Goal: Information Seeking & Learning: Find specific fact

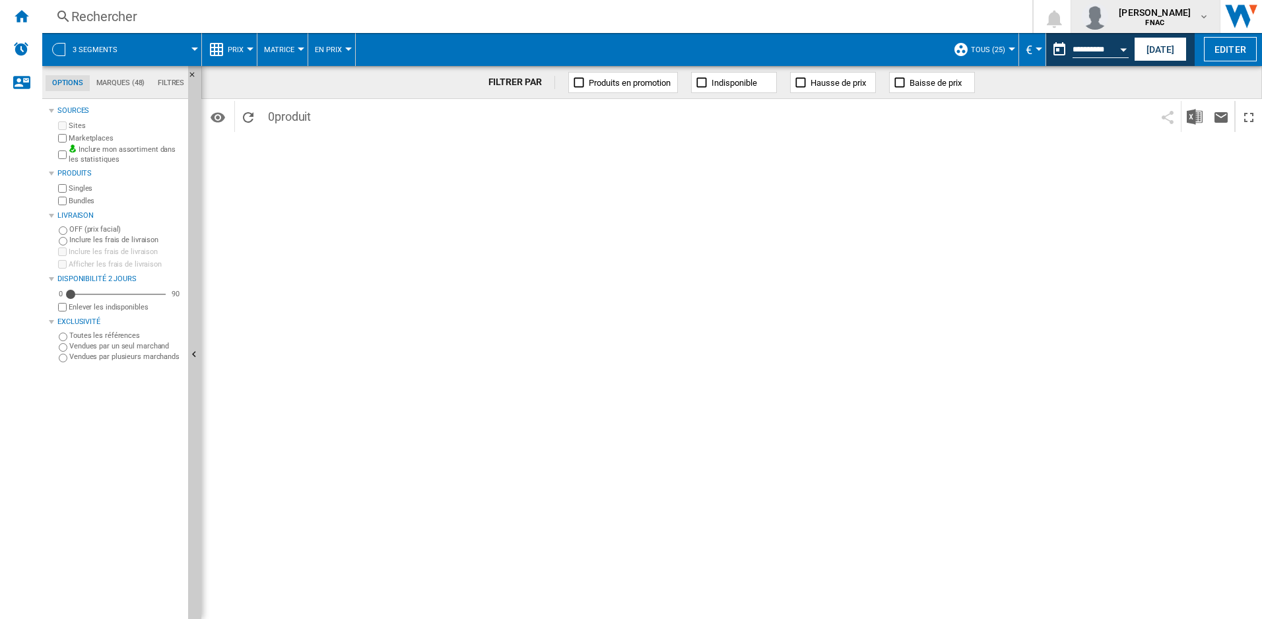
click at [1208, 17] on md-icon "button" at bounding box center [1204, 16] width 11 height 11
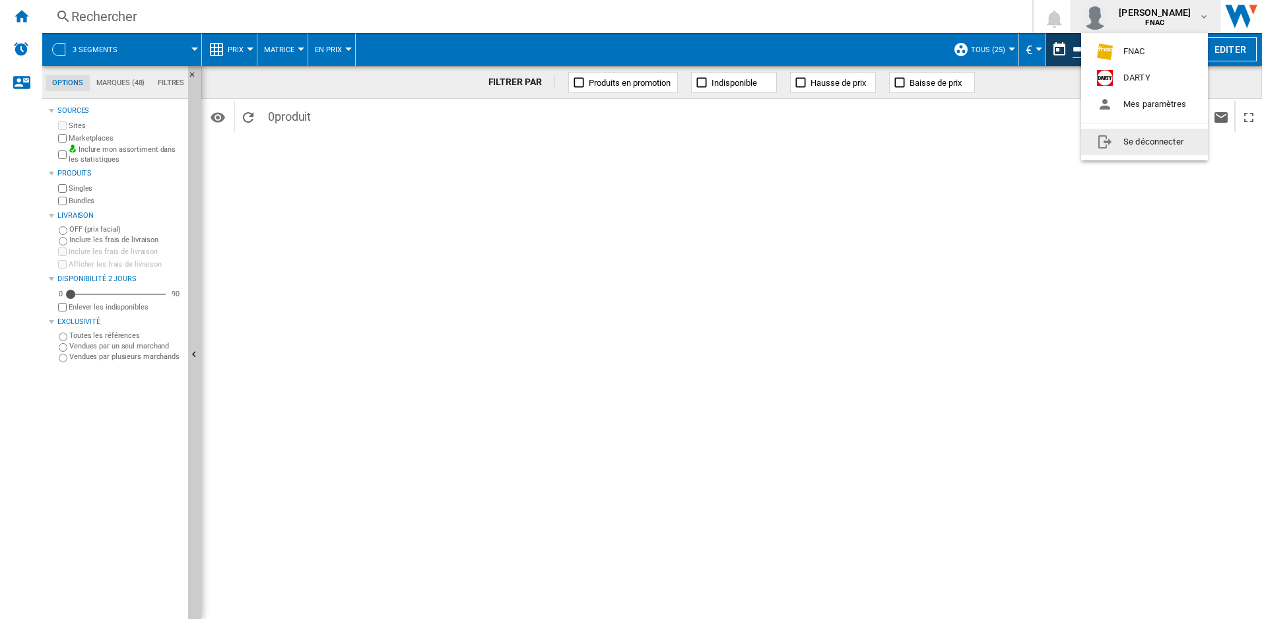
click at [1015, 171] on md-backdrop at bounding box center [631, 309] width 1262 height 619
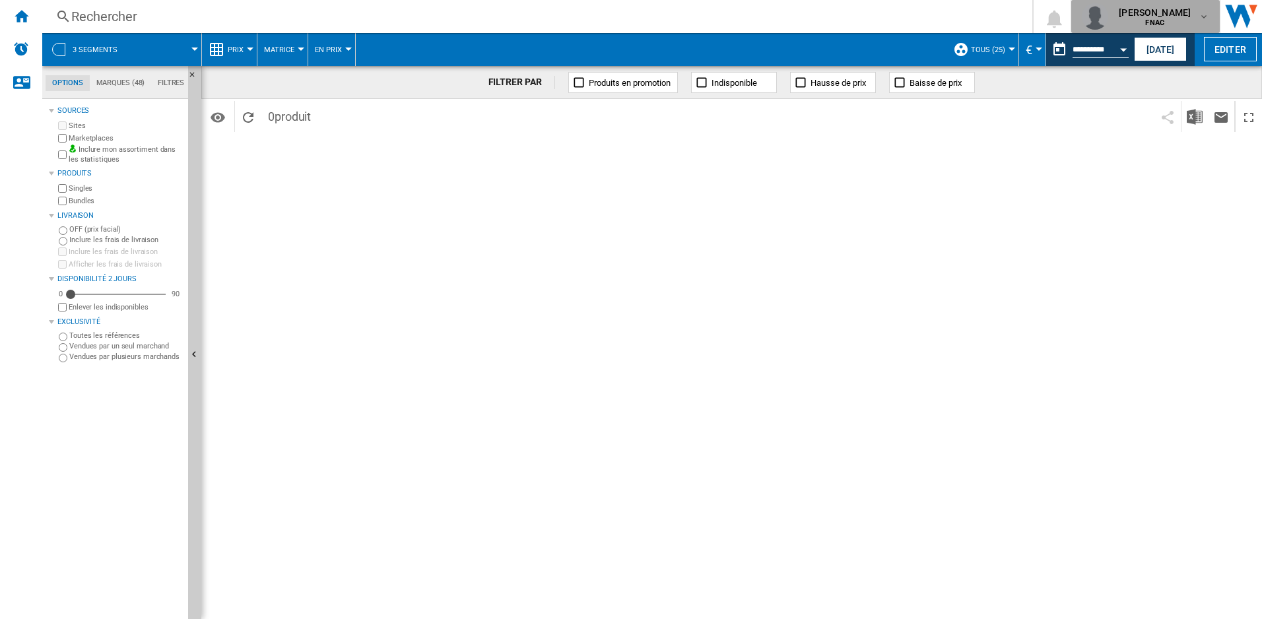
click at [1197, 16] on div "[PERSON_NAME] FNAC" at bounding box center [1156, 16] width 85 height 21
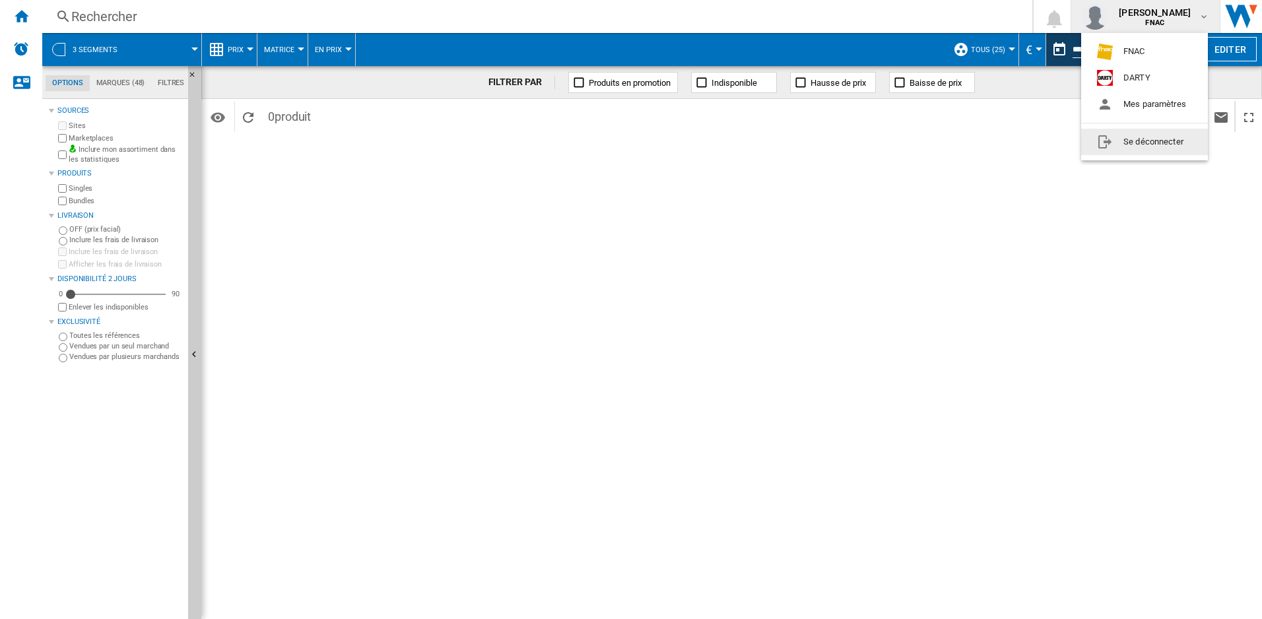
click at [1136, 137] on button "Se déconnecter" at bounding box center [1144, 142] width 127 height 26
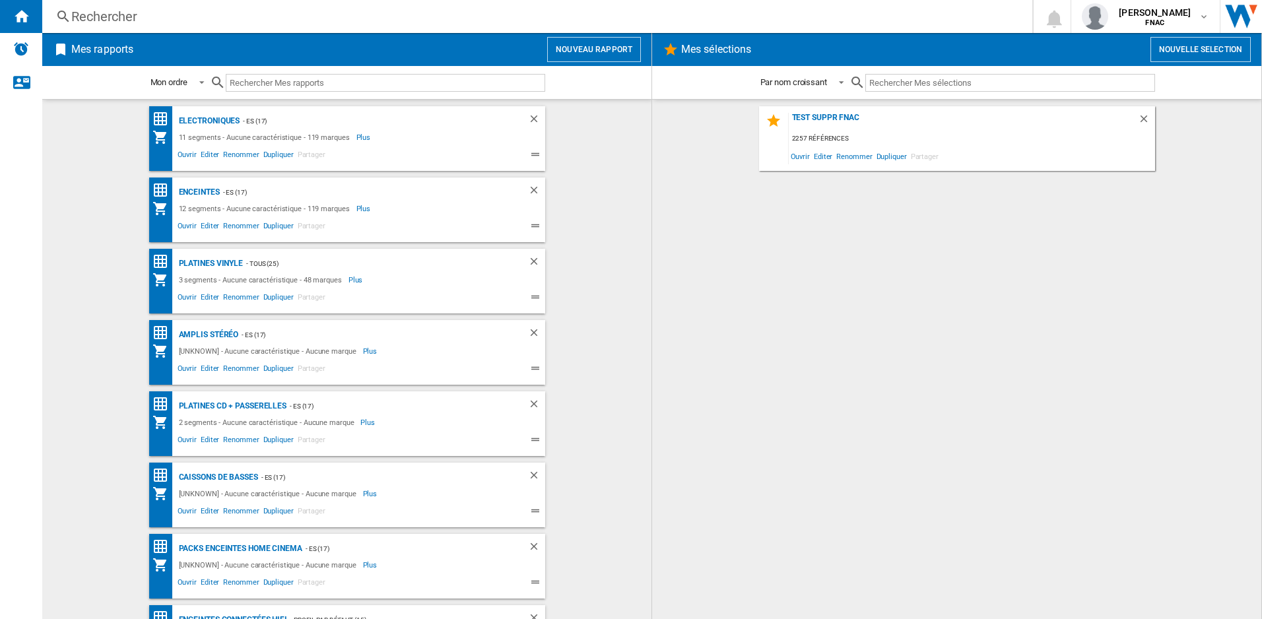
click at [303, 77] on input "text" at bounding box center [386, 83] width 320 height 18
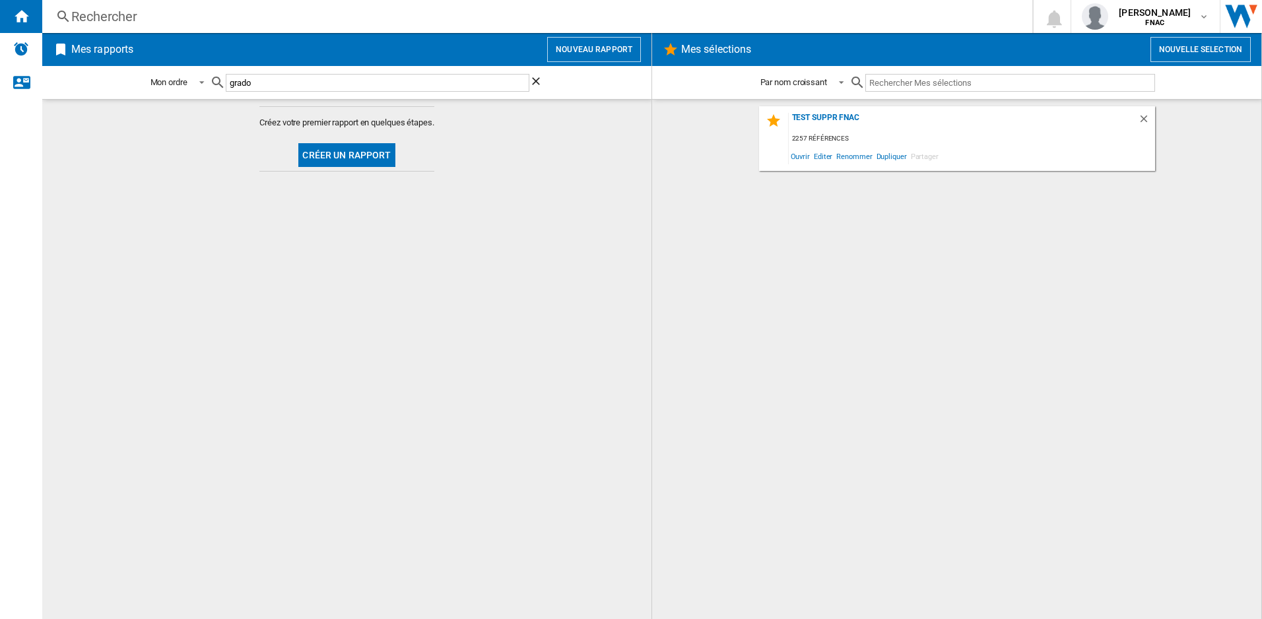
type input "grado"
click at [109, 21] on div "Rechercher" at bounding box center [534, 16] width 927 height 18
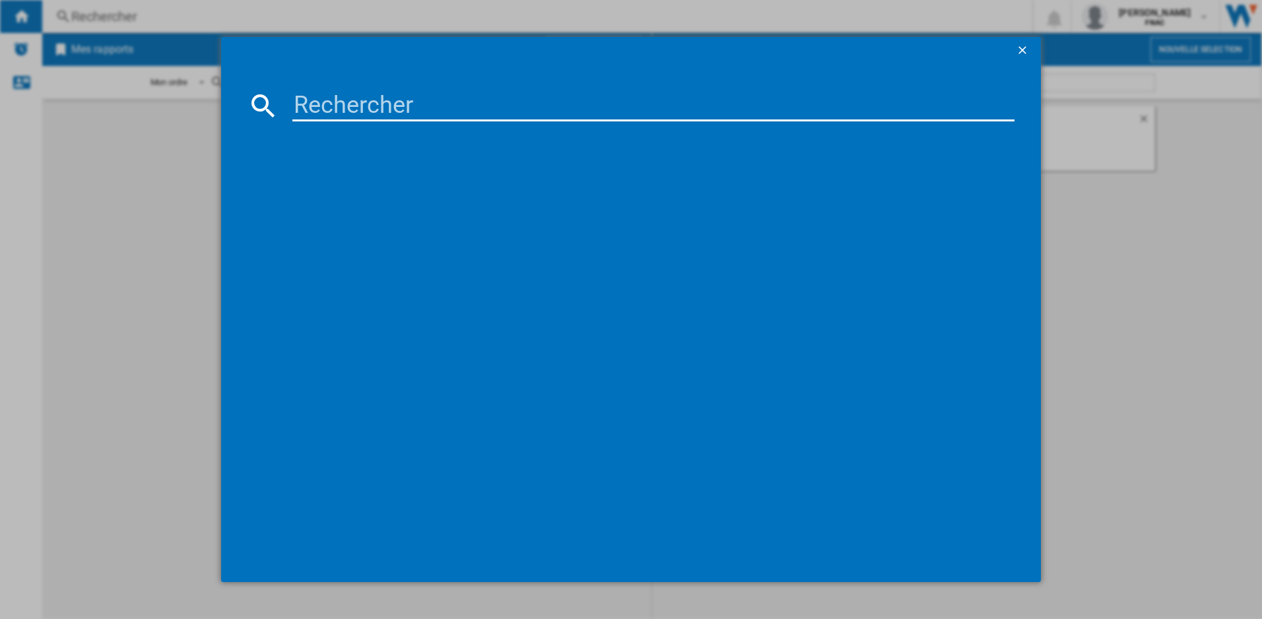
drag, startPoint x: 109, startPoint y: 21, endPoint x: 320, endPoint y: 102, distance: 225.7
click at [320, 102] on input at bounding box center [653, 106] width 723 height 32
type input "grado"
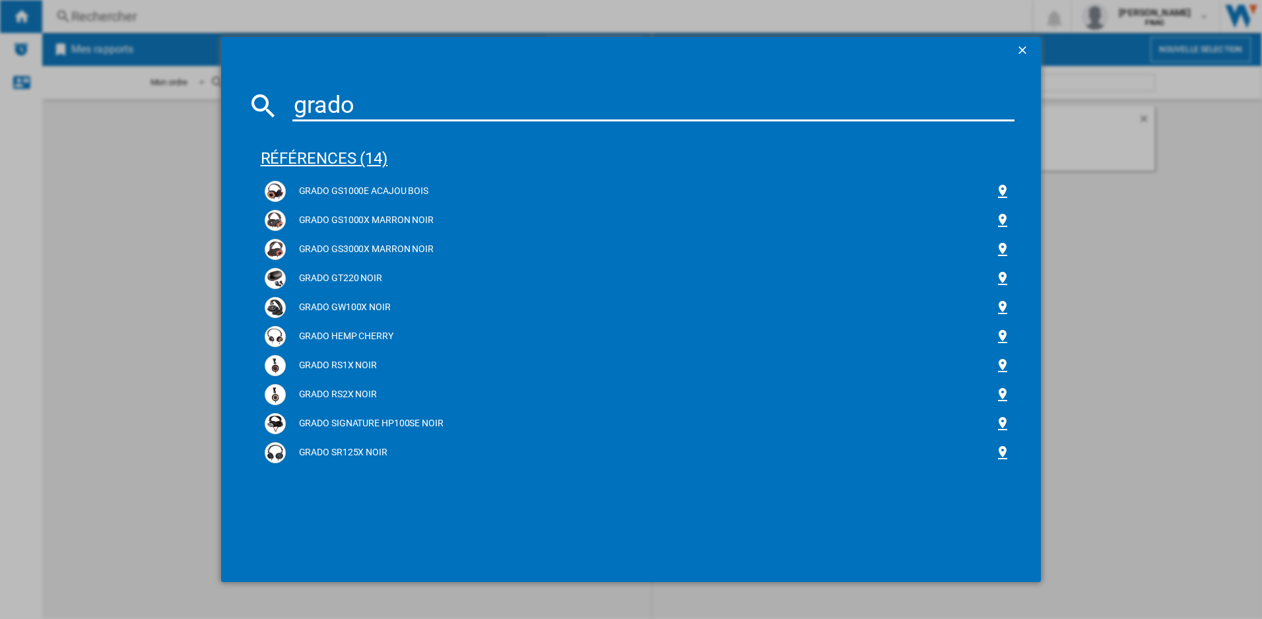
click at [347, 159] on div "références (14)" at bounding box center [638, 152] width 755 height 49
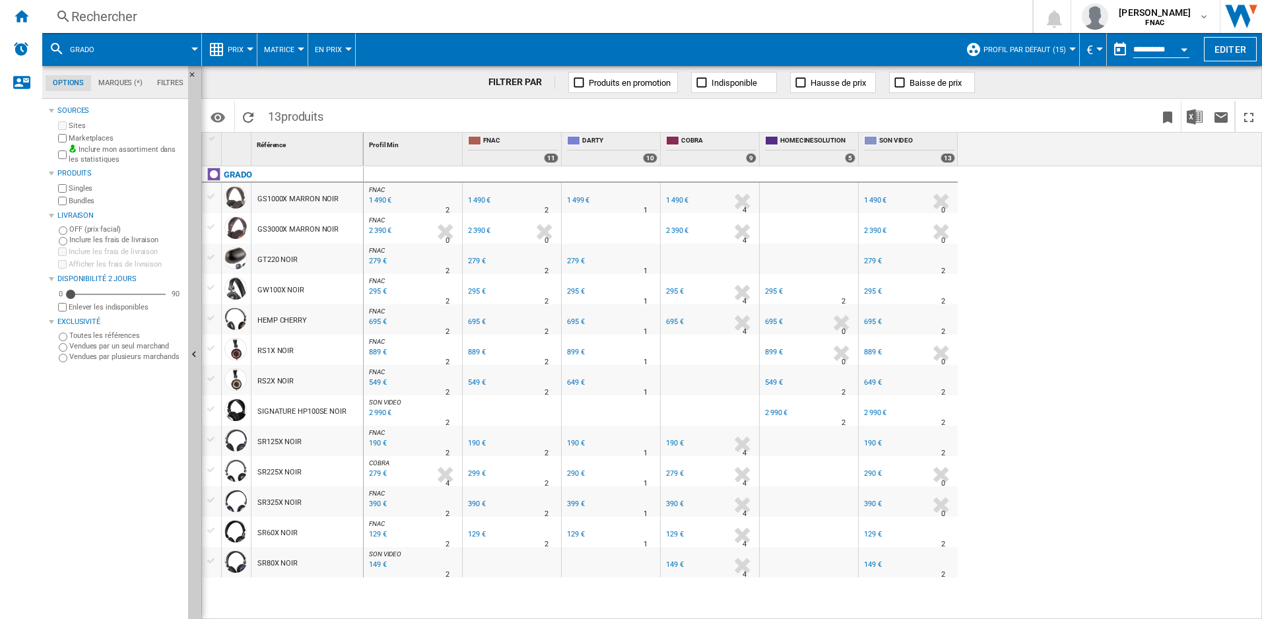
click at [373, 228] on div "2 390 €" at bounding box center [379, 230] width 24 height 13
